Goal: Task Accomplishment & Management: Use online tool/utility

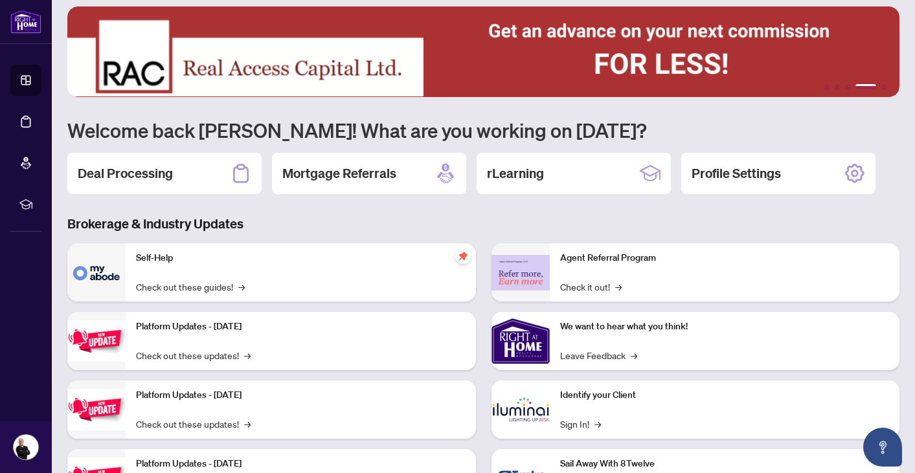
scroll to position [19, 0]
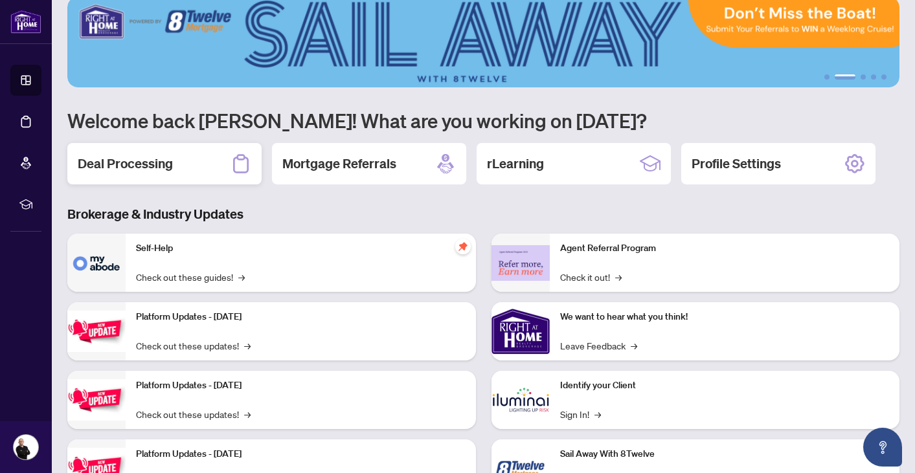
click at [191, 157] on div "Deal Processing" at bounding box center [164, 163] width 194 height 41
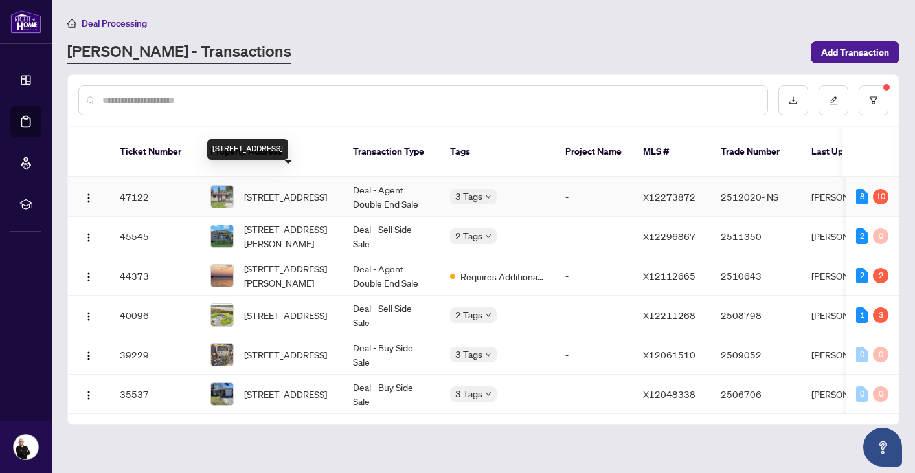
click at [262, 190] on span "[STREET_ADDRESS]" at bounding box center [285, 197] width 83 height 14
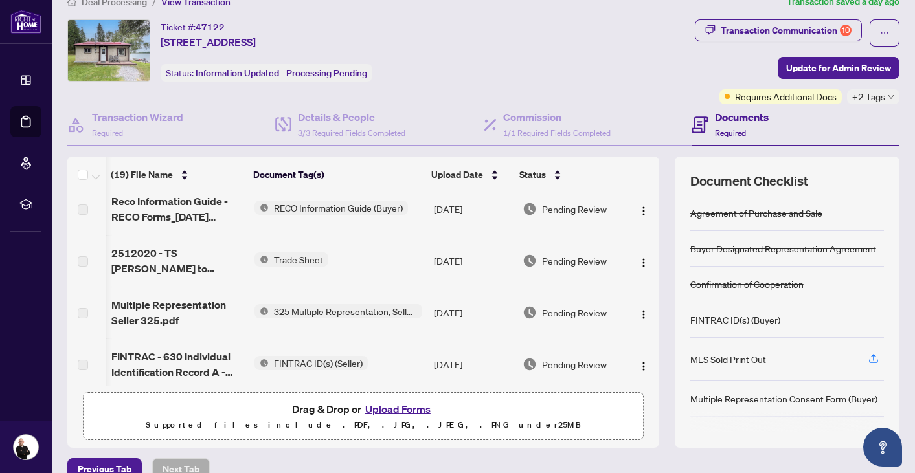
scroll to position [0, 1]
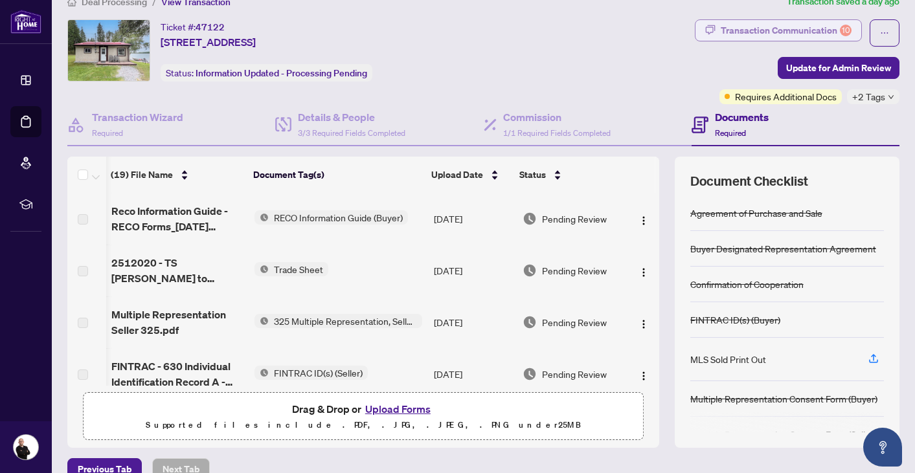
click at [776, 31] on div "Transaction Communication 10" at bounding box center [786, 30] width 131 height 21
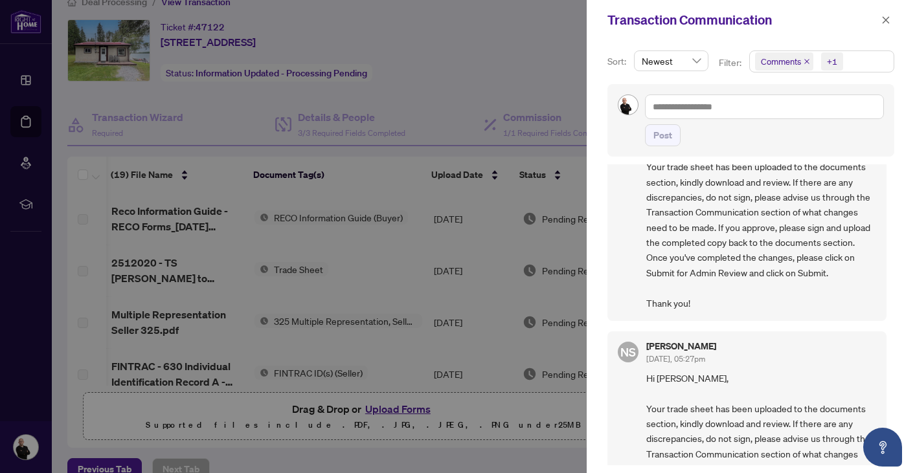
scroll to position [87, 0]
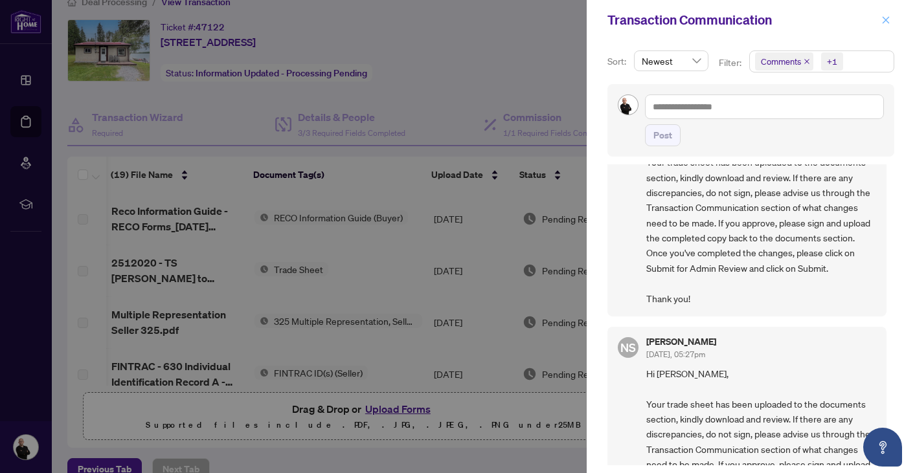
click at [890, 17] on button "button" at bounding box center [885, 20] width 17 height 16
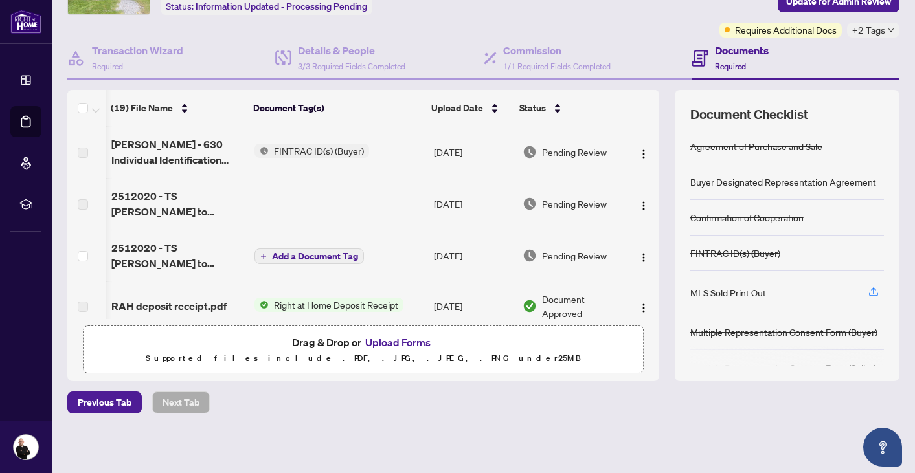
scroll to position [262, 1]
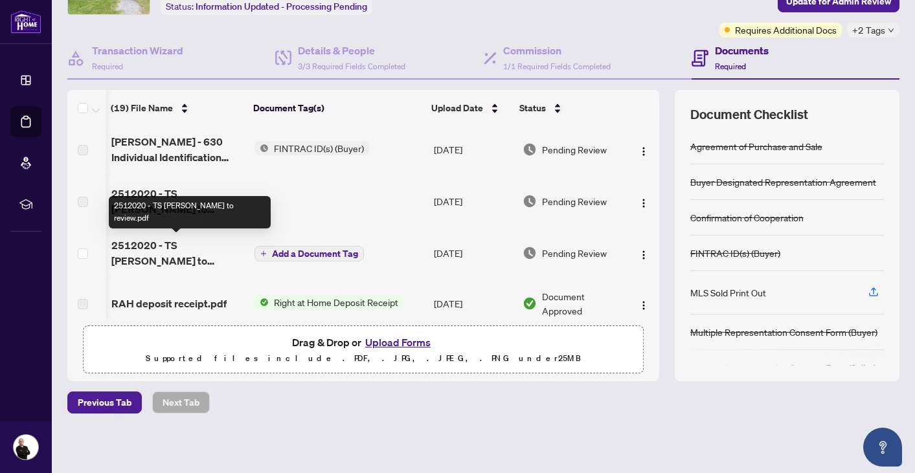
click at [212, 243] on span "2512020 - TS [PERSON_NAME] to review.pdf" at bounding box center [177, 253] width 133 height 31
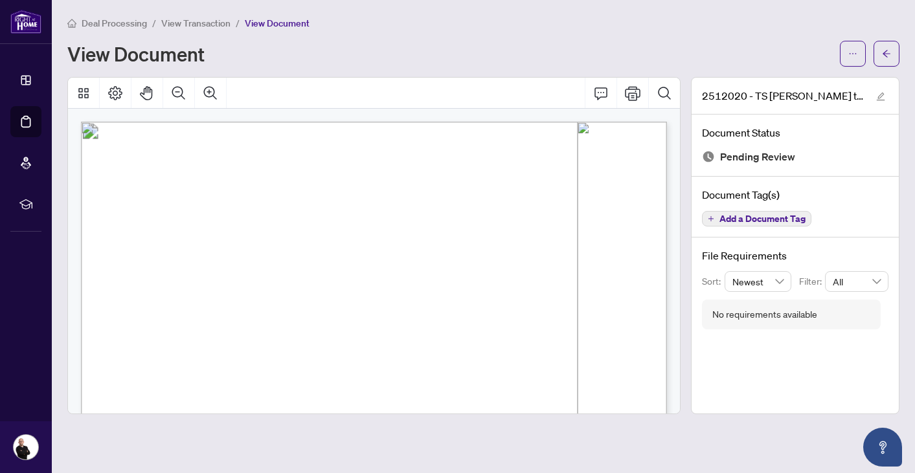
drag, startPoint x: 888, startPoint y: 52, endPoint x: 886, endPoint y: 73, distance: 21.5
click at [886, 73] on div "Deal Processing / View Transaction / View Document View Document 2512020 - TS […" at bounding box center [483, 215] width 832 height 399
drag, startPoint x: 238, startPoint y: 348, endPoint x: 212, endPoint y: 333, distance: 29.6
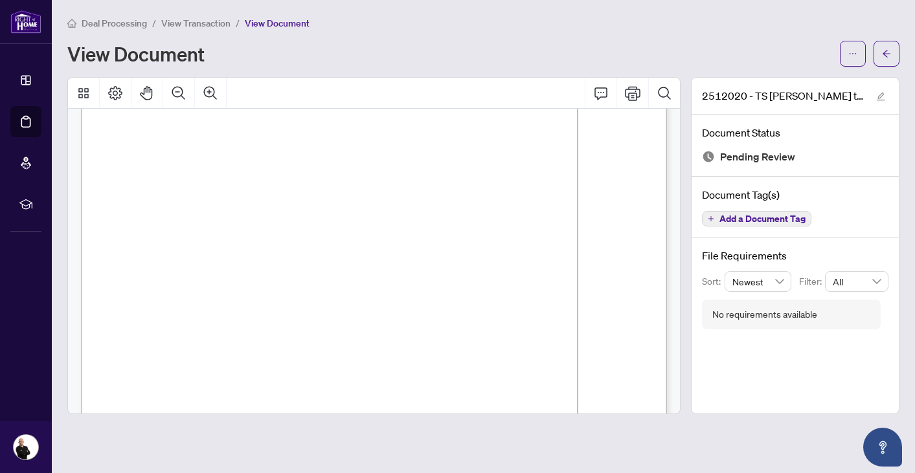
click at [212, 333] on div "Page 1" at bounding box center [514, 480] width 866 height 1121
